Goal: Use online tool/utility: Use online tool/utility

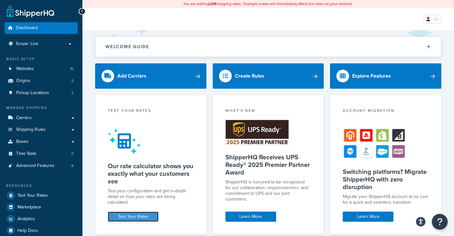
click at [132, 216] on link "Test Your Rates" at bounding box center [133, 217] width 51 height 10
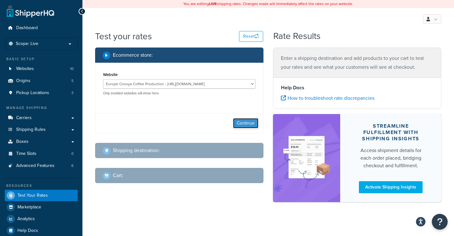
click at [250, 125] on button "Continue" at bounding box center [245, 123] width 25 height 10
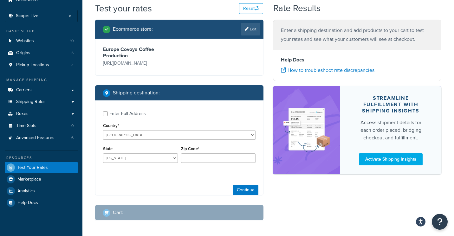
scroll to position [39, 0]
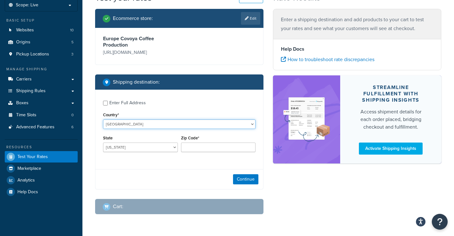
click at [139, 122] on select "[GEOGRAPHIC_DATA] [GEOGRAPHIC_DATA] [GEOGRAPHIC_DATA] [PERSON_NAME][GEOGRAPHIC_…" at bounding box center [179, 125] width 152 height 10
select select "ES"
click at [103, 120] on select "[GEOGRAPHIC_DATA] [GEOGRAPHIC_DATA] [GEOGRAPHIC_DATA] [PERSON_NAME][GEOGRAPHIC_…" at bounding box center [179, 125] width 152 height 10
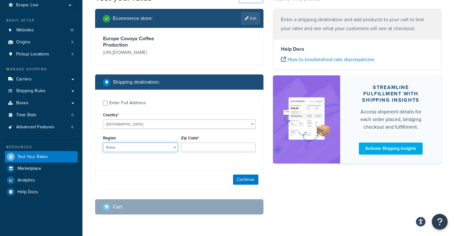
click at [123, 148] on select "[PERSON_NAME] [GEOGRAPHIC_DATA] [GEOGRAPHIC_DATA] [GEOGRAPHIC_DATA] [GEOGRAPHIC…" at bounding box center [140, 148] width 75 height 10
select select "B"
click at [103, 143] on select "[PERSON_NAME] [GEOGRAPHIC_DATA] [GEOGRAPHIC_DATA] [GEOGRAPHIC_DATA] [GEOGRAPHIC…" at bounding box center [140, 148] width 75 height 10
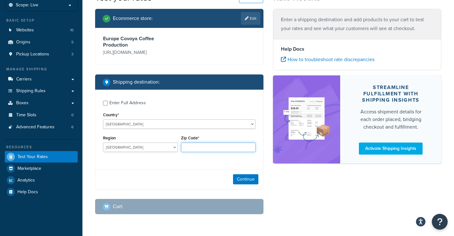
click at [203, 147] on input "Zip Code*" at bounding box center [218, 148] width 75 height 10
click at [189, 147] on input "Zip Code*" at bounding box center [218, 148] width 75 height 10
type input "08918"
click at [246, 177] on button "Continue" at bounding box center [245, 179] width 25 height 10
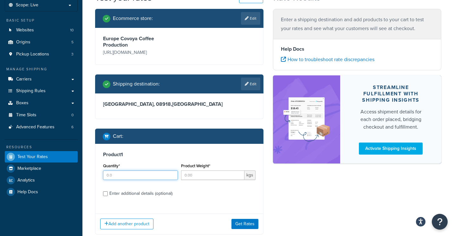
click at [130, 180] on input "Quantity*" at bounding box center [140, 176] width 75 height 10
type input "11"
click at [201, 171] on input "Product Weight*" at bounding box center [213, 176] width 64 height 10
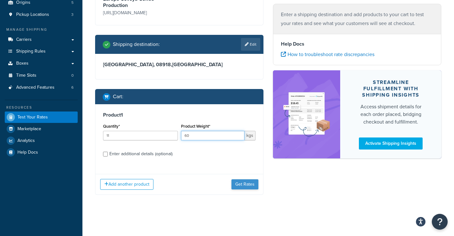
type input "60"
click at [249, 185] on button "Get Rates" at bounding box center [244, 184] width 27 height 10
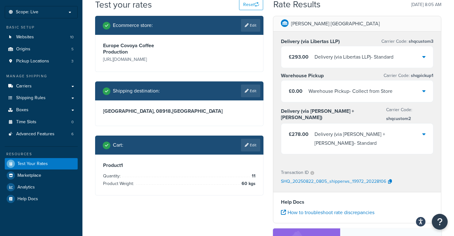
scroll to position [30, 0]
